Goal: Task Accomplishment & Management: Use online tool/utility

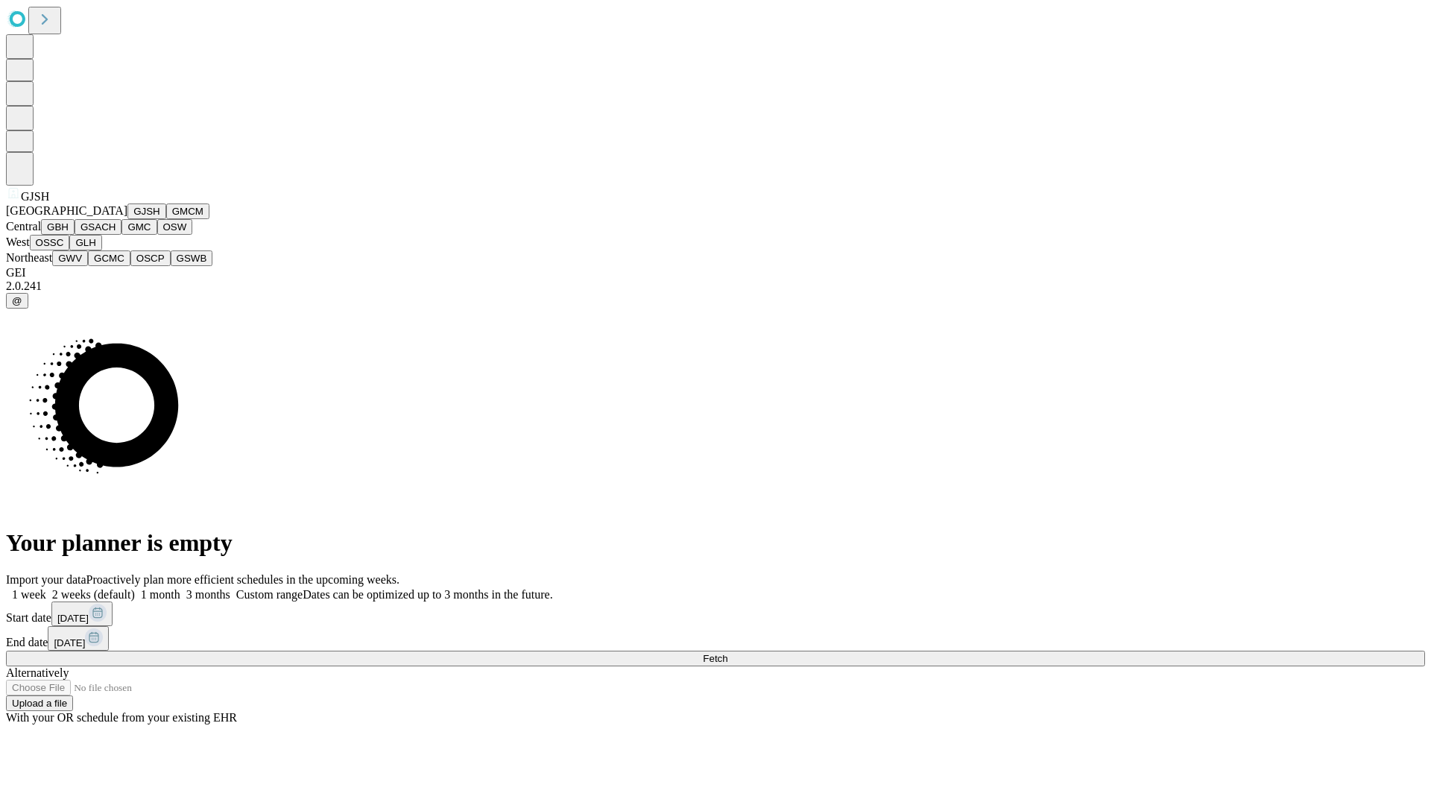
click at [127, 219] on button "GJSH" at bounding box center [146, 211] width 39 height 16
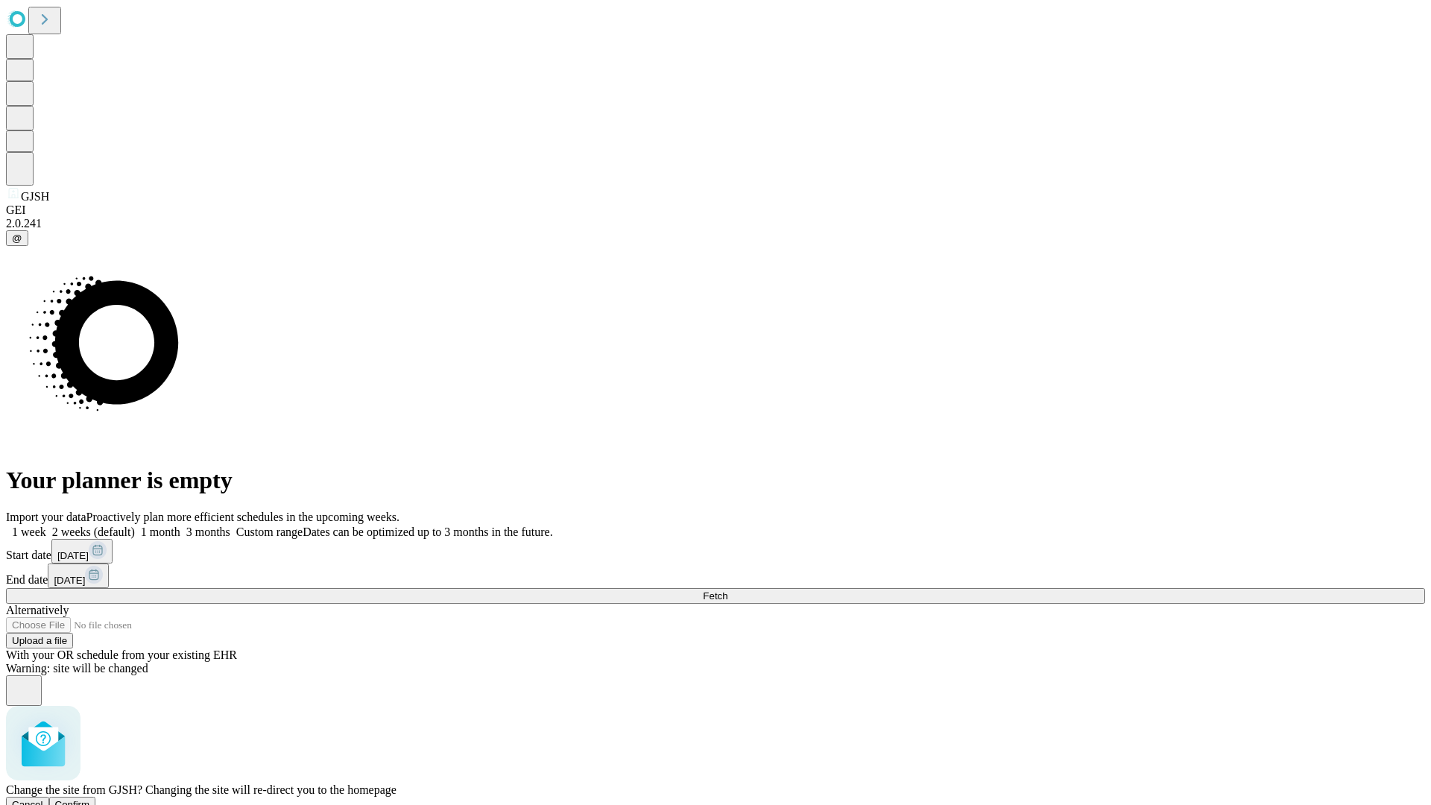
click at [90, 799] on span "Confirm" at bounding box center [72, 804] width 35 height 11
click at [180, 525] on label "1 month" at bounding box center [157, 531] width 45 height 13
click at [727, 590] on span "Fetch" at bounding box center [715, 595] width 25 height 11
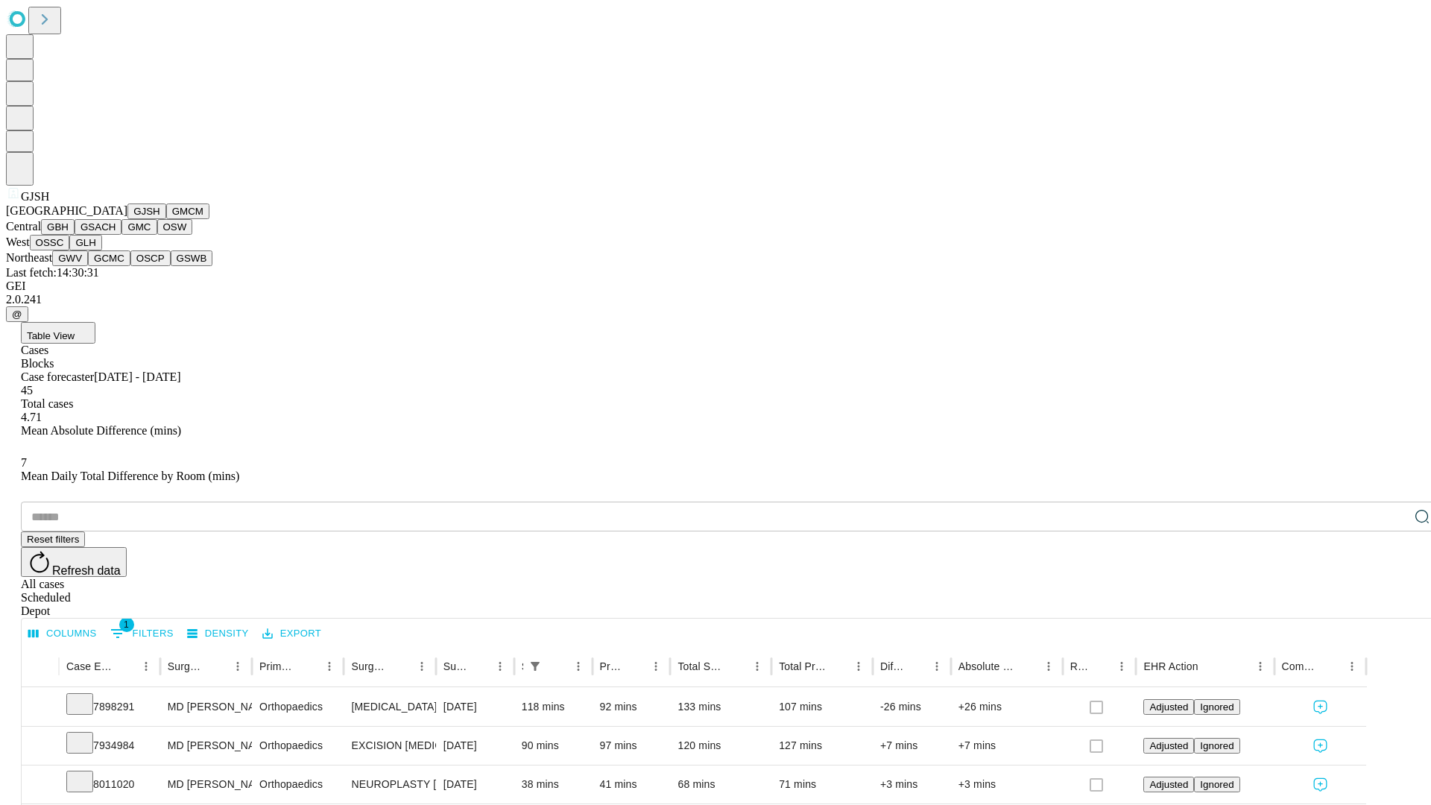
click at [166, 219] on button "GMCM" at bounding box center [187, 211] width 43 height 16
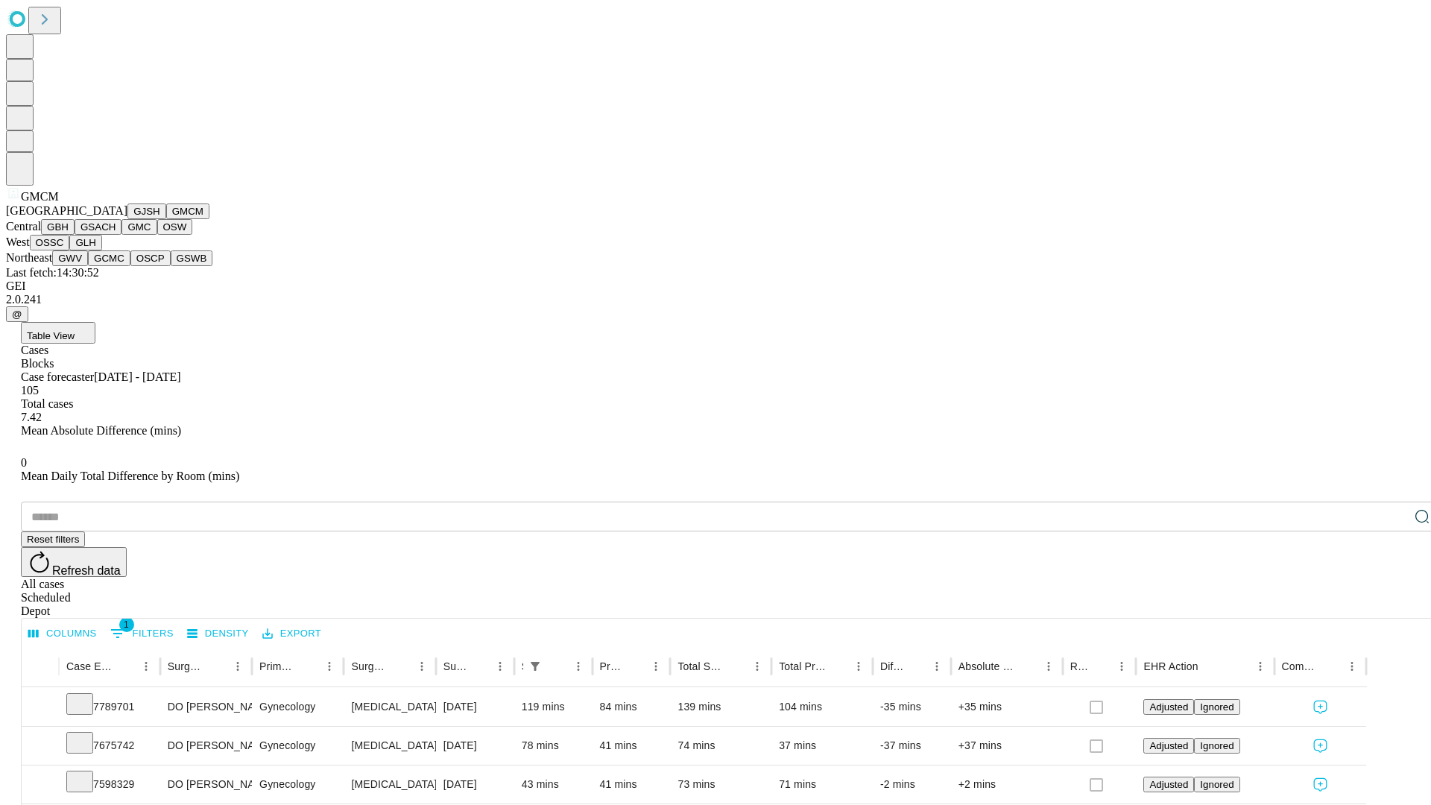
click at [75, 235] on button "GBH" at bounding box center [58, 227] width 34 height 16
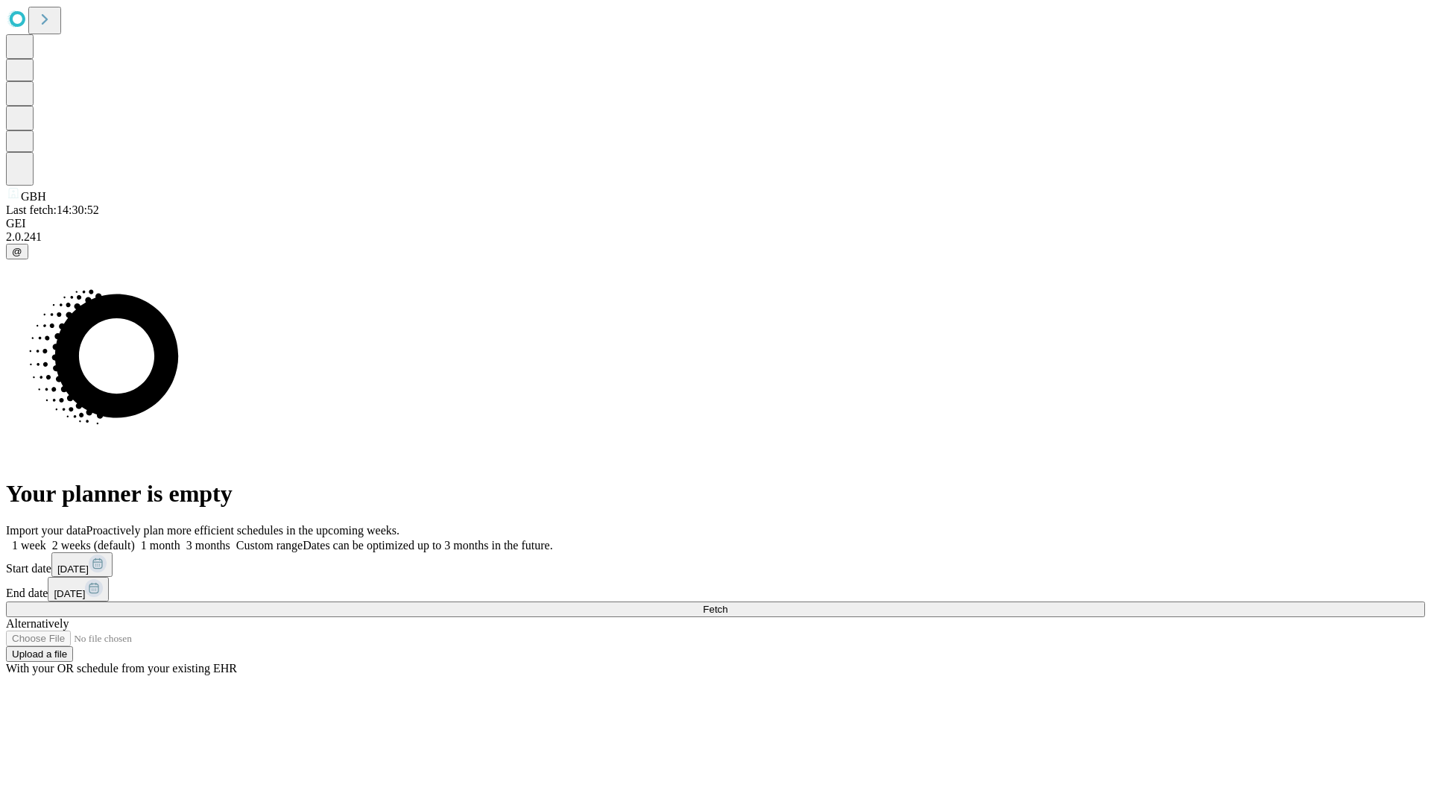
click at [180, 539] on label "1 month" at bounding box center [157, 545] width 45 height 13
click at [727, 604] on span "Fetch" at bounding box center [715, 609] width 25 height 11
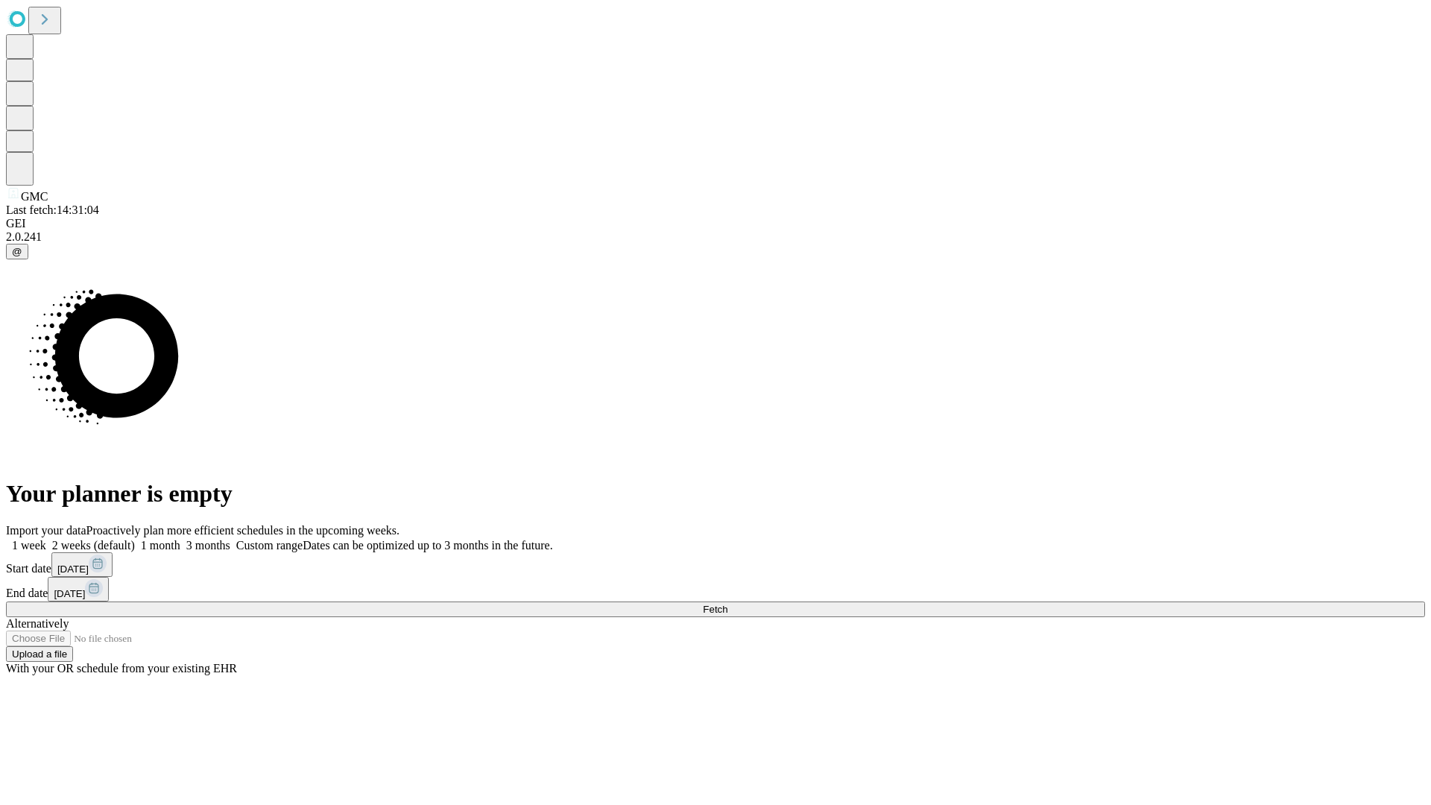
click at [180, 539] on label "1 month" at bounding box center [157, 545] width 45 height 13
click at [727, 604] on span "Fetch" at bounding box center [715, 609] width 25 height 11
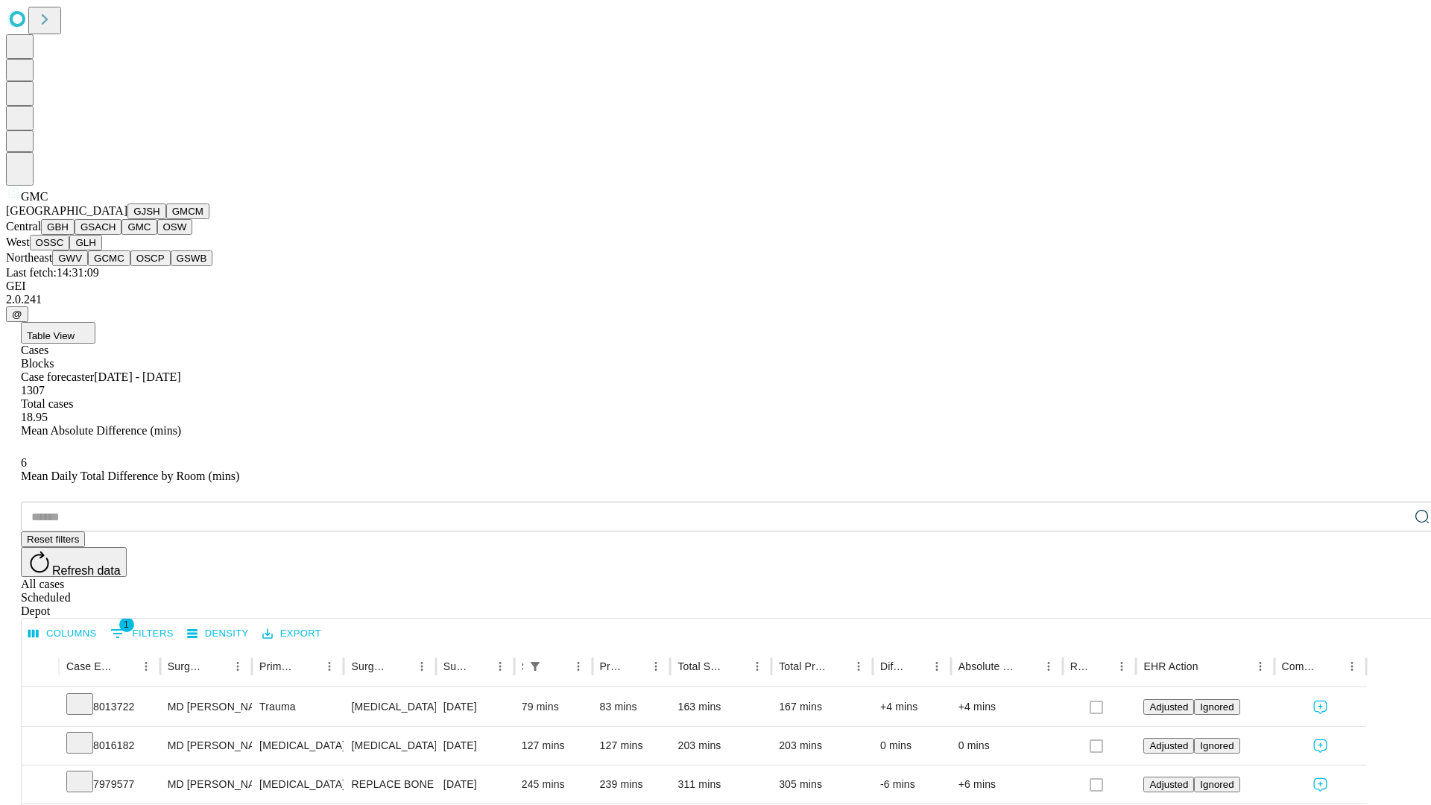
click at [157, 235] on button "OSW" at bounding box center [175, 227] width 36 height 16
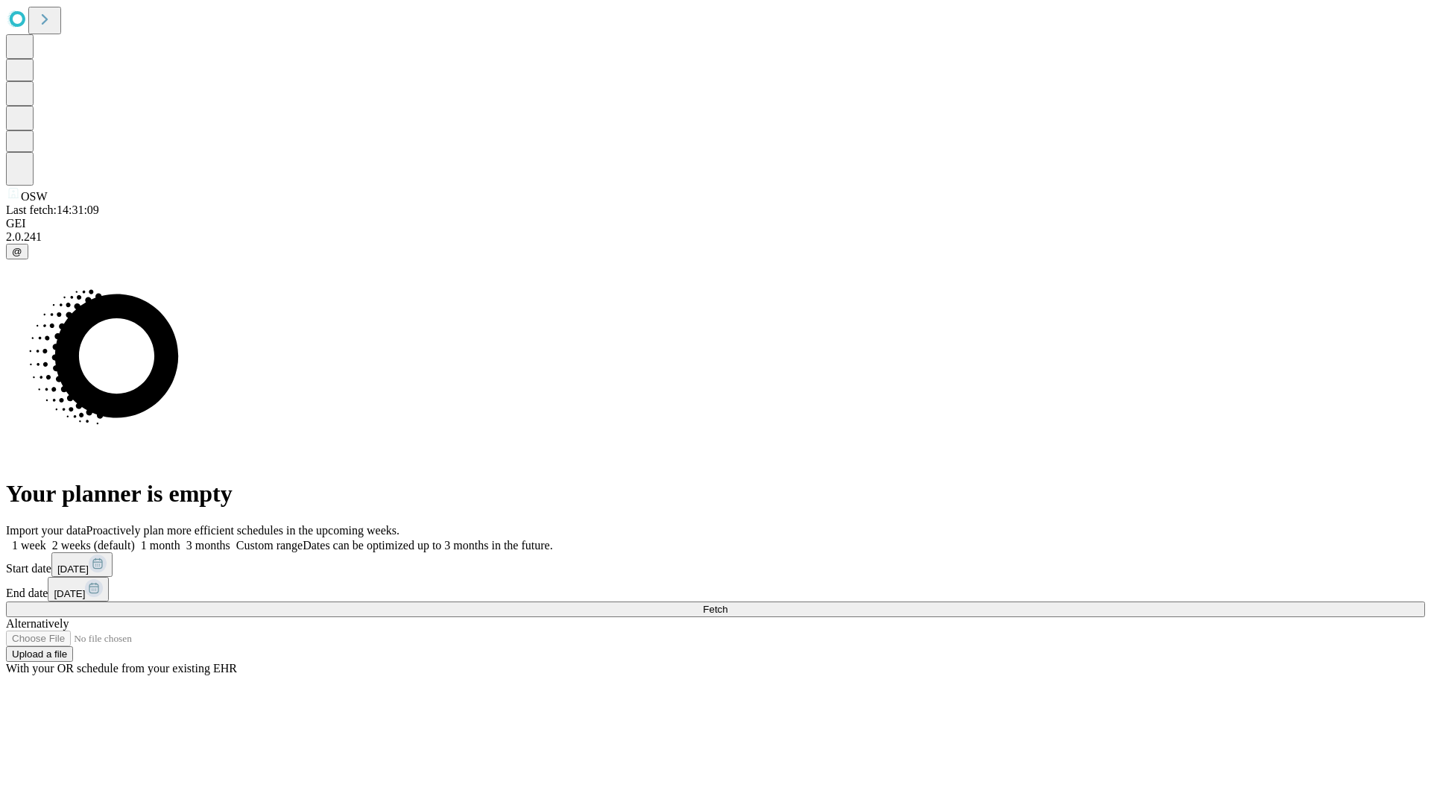
click at [180, 539] on label "1 month" at bounding box center [157, 545] width 45 height 13
click at [727, 604] on span "Fetch" at bounding box center [715, 609] width 25 height 11
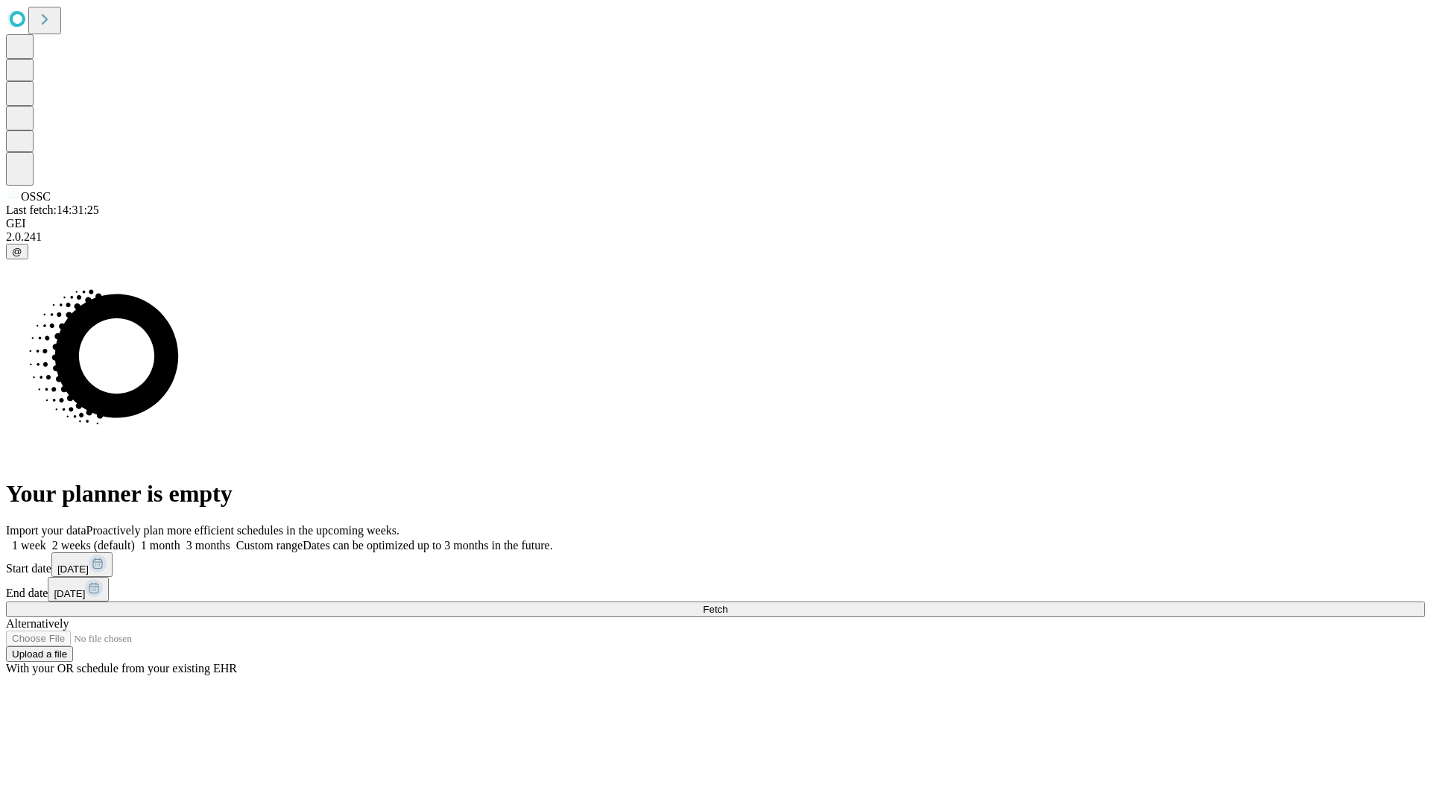
click at [180, 539] on label "1 month" at bounding box center [157, 545] width 45 height 13
click at [727, 604] on span "Fetch" at bounding box center [715, 609] width 25 height 11
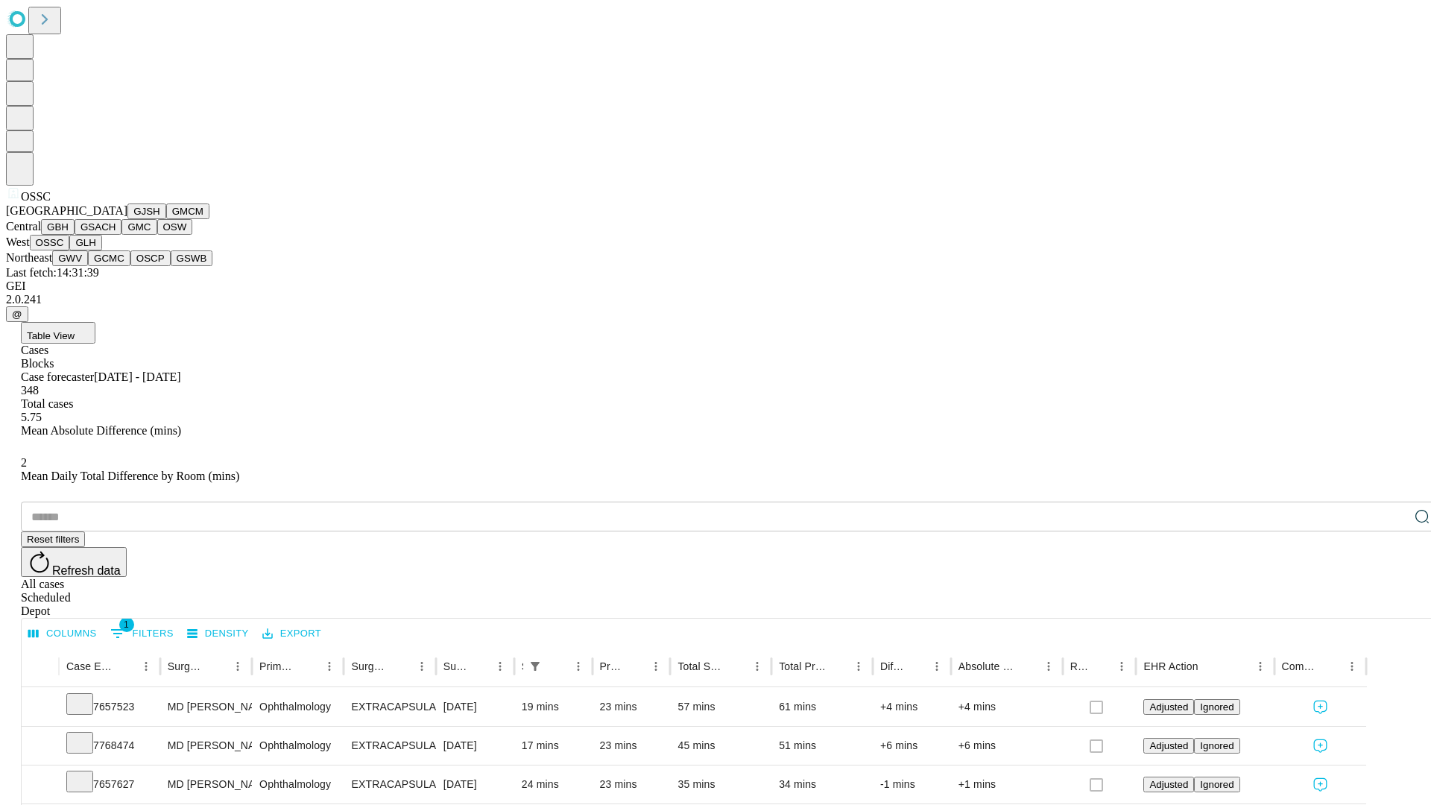
click at [101, 250] on button "GLH" at bounding box center [85, 243] width 32 height 16
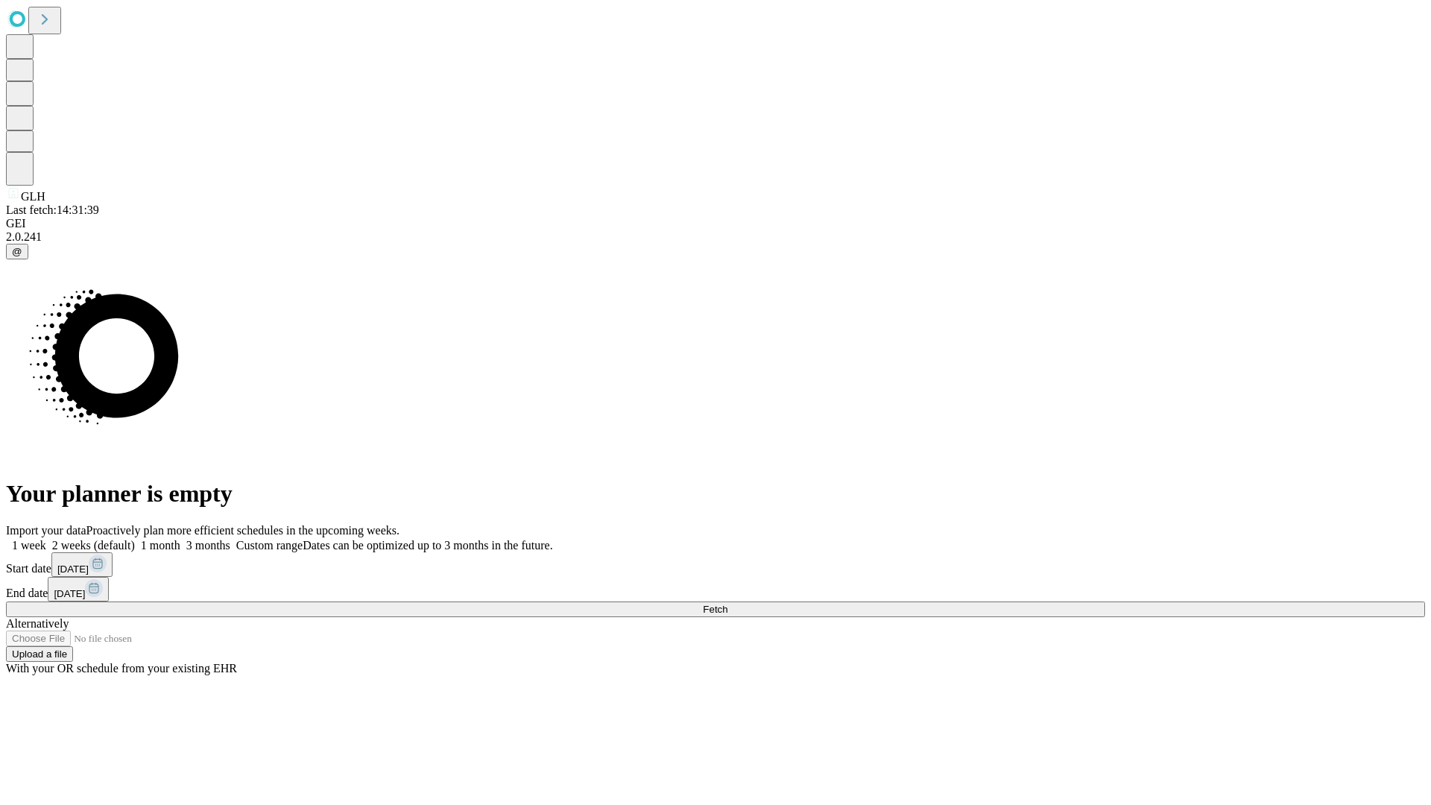
click at [727, 604] on span "Fetch" at bounding box center [715, 609] width 25 height 11
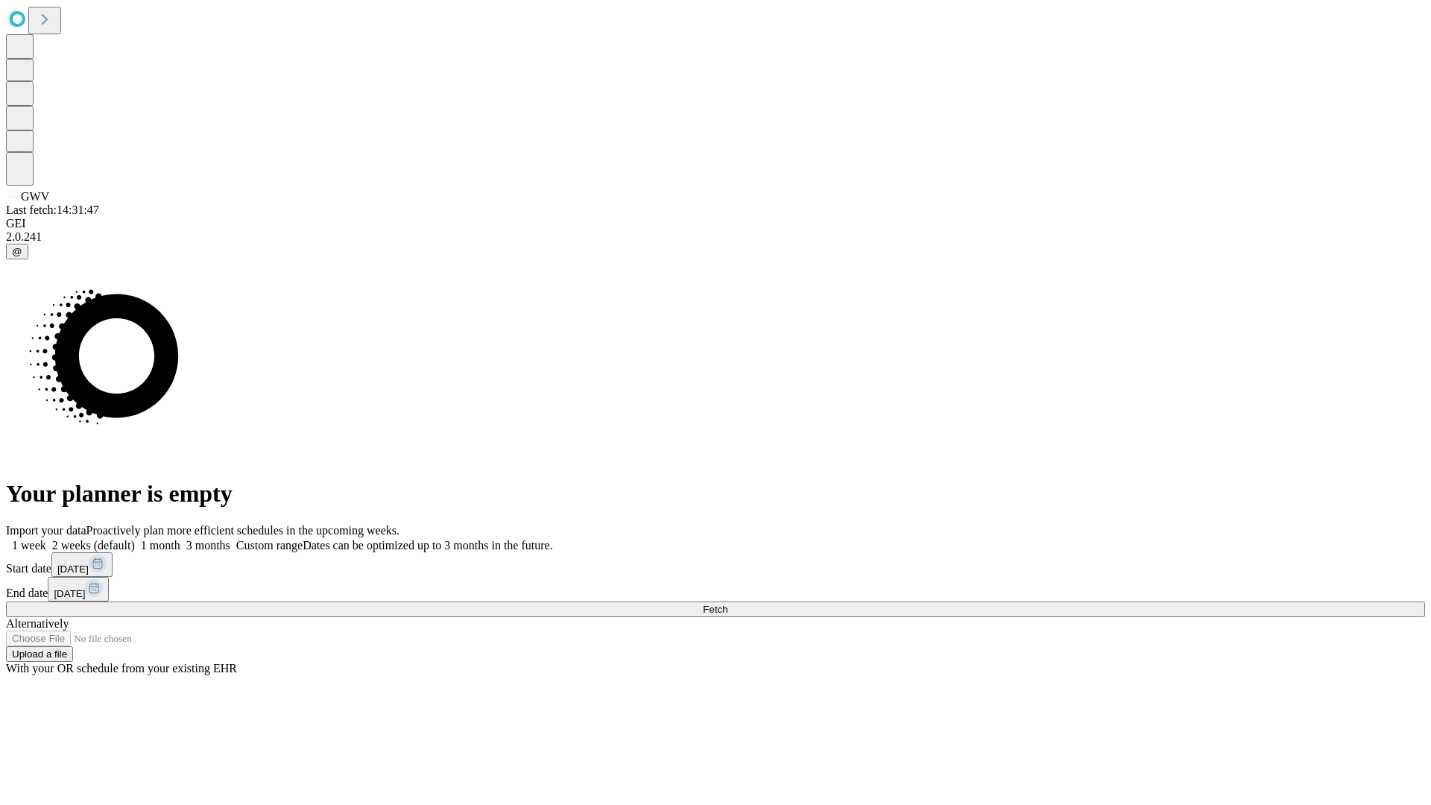
click at [180, 539] on label "1 month" at bounding box center [157, 545] width 45 height 13
click at [727, 604] on span "Fetch" at bounding box center [715, 609] width 25 height 11
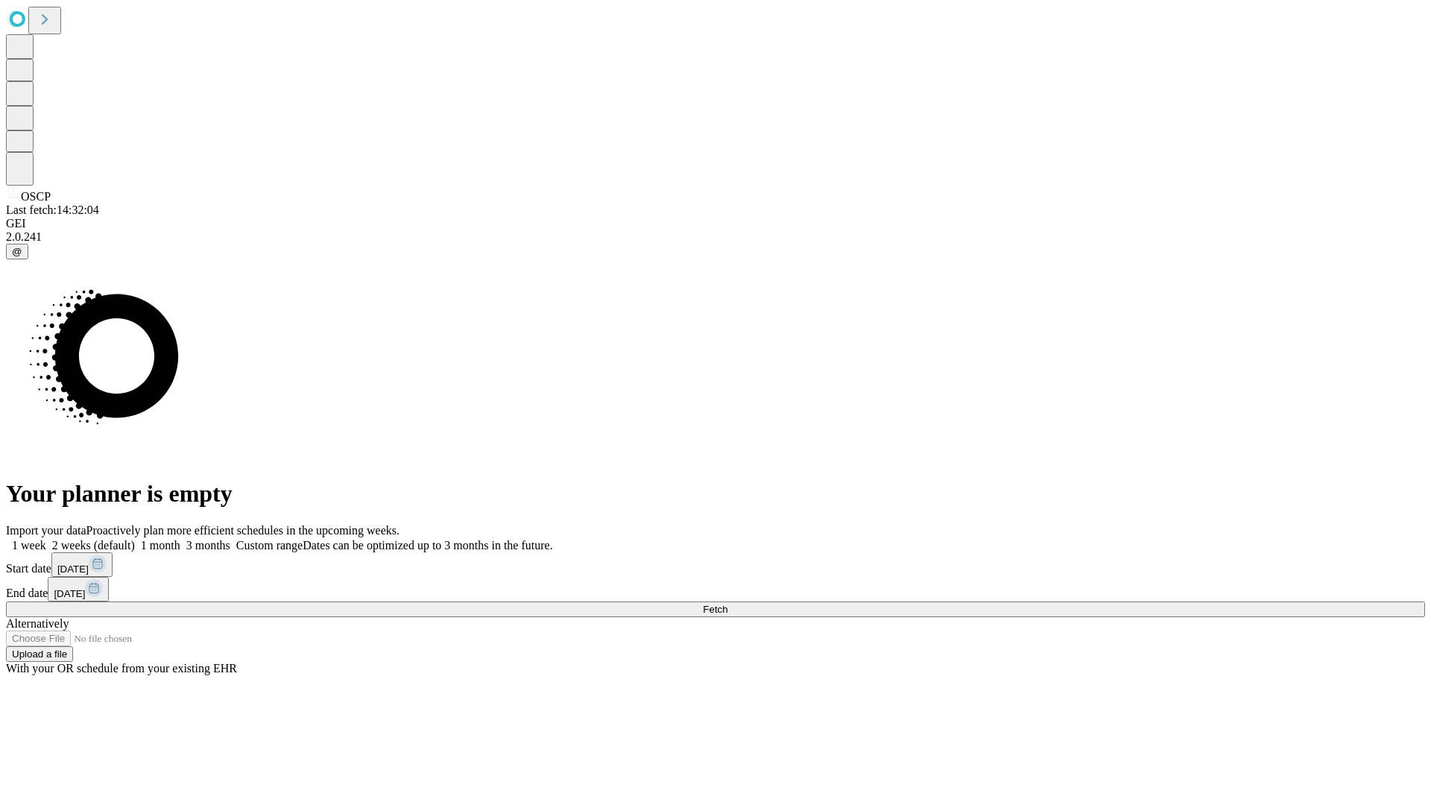
click at [180, 539] on label "1 month" at bounding box center [157, 545] width 45 height 13
click at [727, 604] on span "Fetch" at bounding box center [715, 609] width 25 height 11
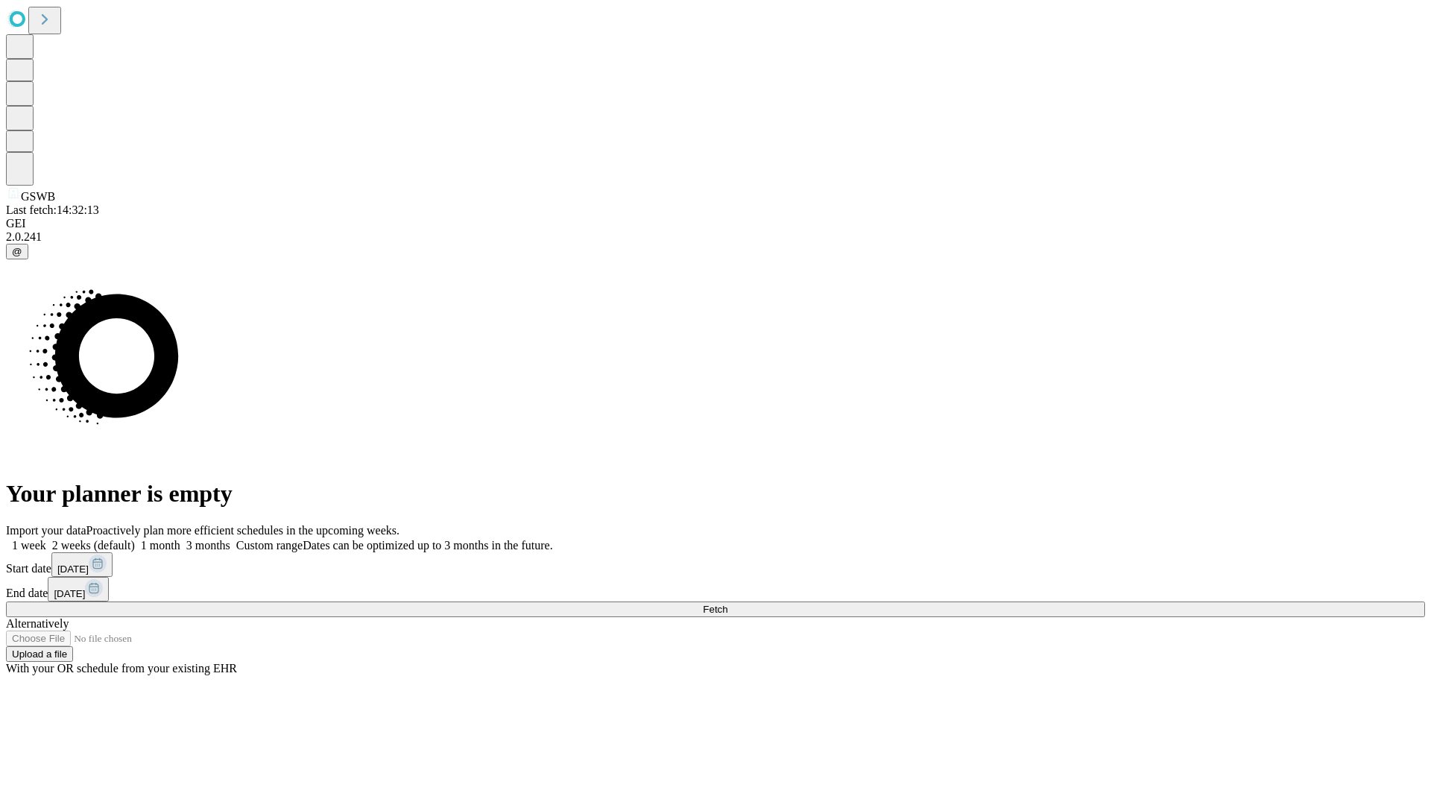
click at [180, 539] on label "1 month" at bounding box center [157, 545] width 45 height 13
click at [727, 604] on span "Fetch" at bounding box center [715, 609] width 25 height 11
